Goal: Navigation & Orientation: Understand site structure

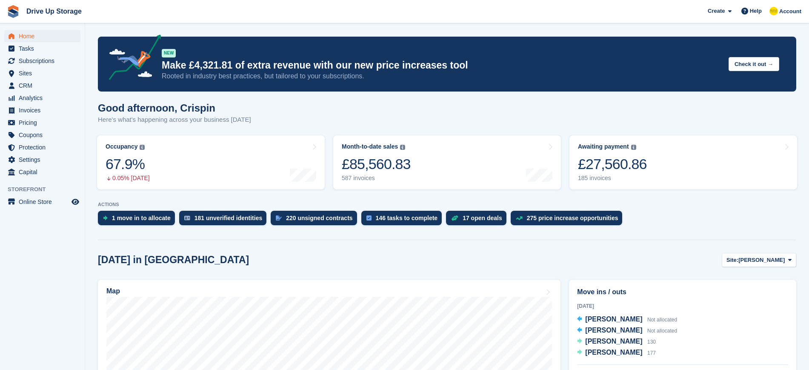
scroll to position [248, 0]
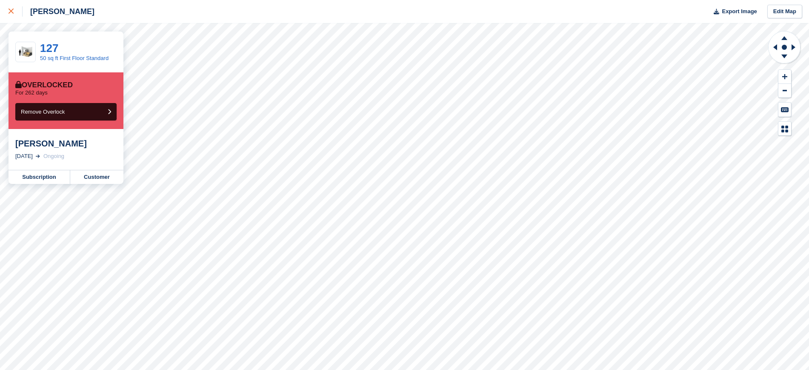
click at [13, 11] on icon at bounding box center [11, 11] width 5 height 5
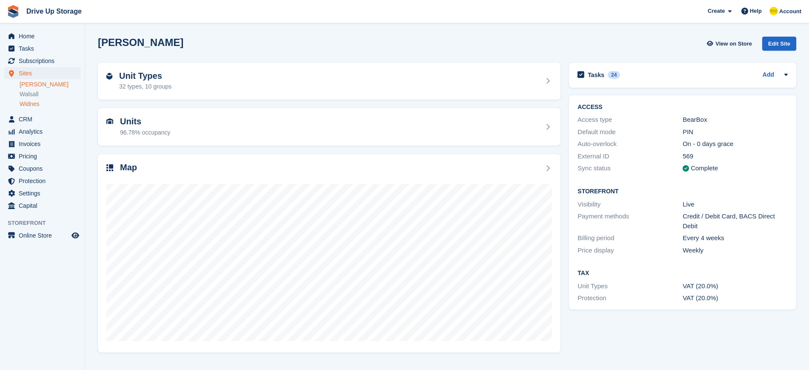
click at [34, 107] on link "Widnes" at bounding box center [50, 104] width 61 height 8
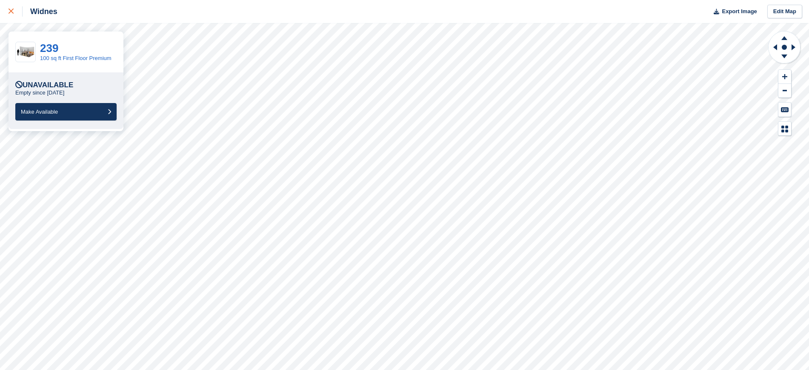
click at [10, 11] on icon at bounding box center [11, 11] width 5 height 5
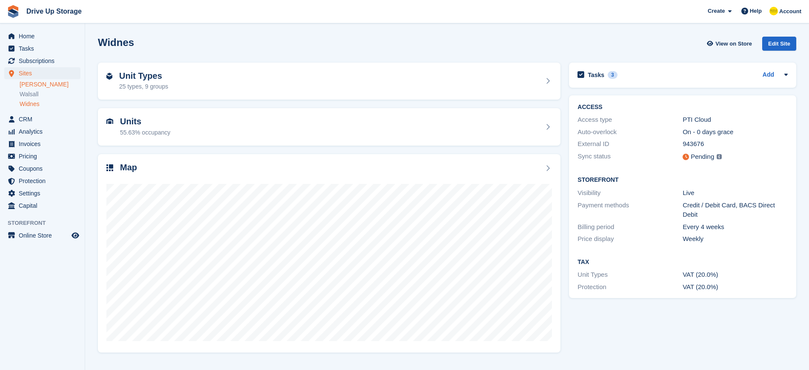
click at [26, 84] on link "[PERSON_NAME]" at bounding box center [50, 84] width 61 height 8
